Goal: Register for event/course

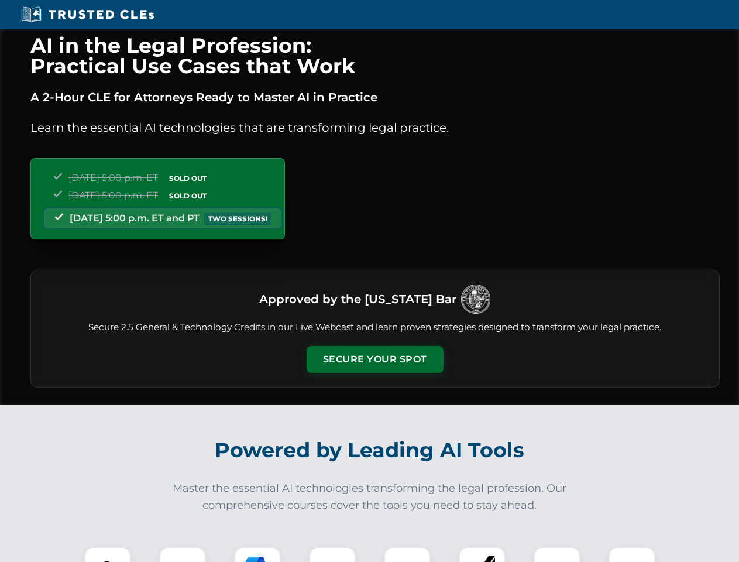
click at [375, 359] on button "Secure Your Spot" at bounding box center [375, 359] width 137 height 27
click at [108, 554] on img at bounding box center [108, 570] width 34 height 34
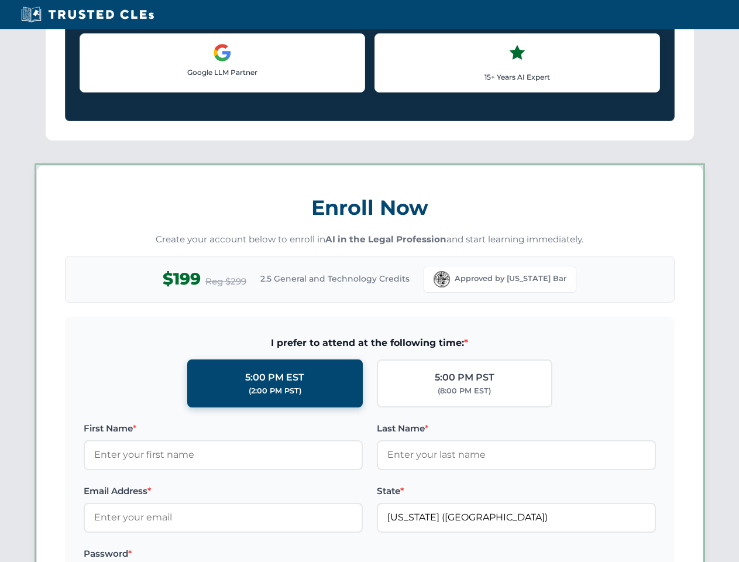
click at [333, 554] on label "Password *" at bounding box center [223, 554] width 279 height 14
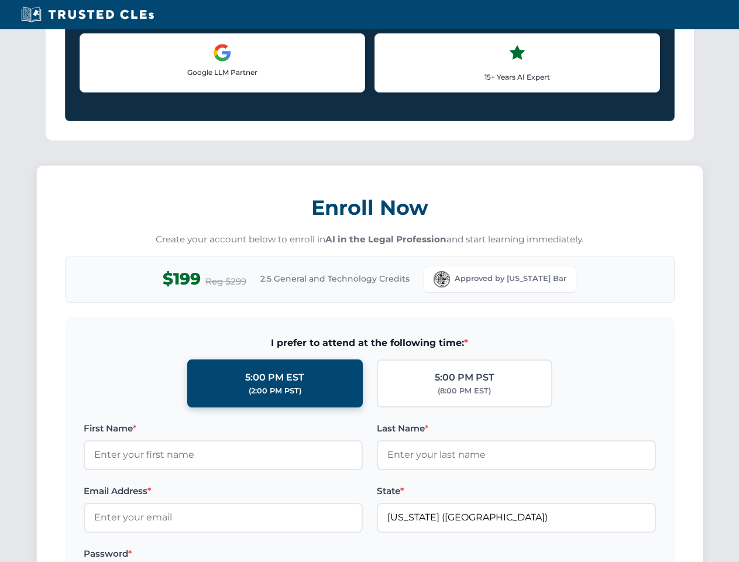
scroll to position [1149, 0]
